Goal: Task Accomplishment & Management: Use online tool/utility

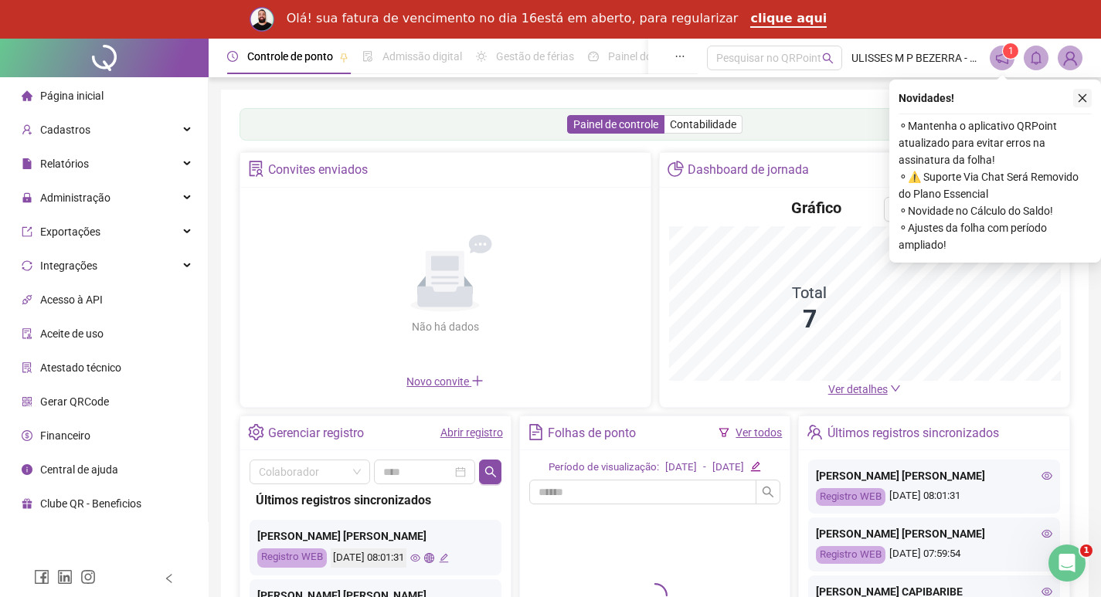
click at [1086, 99] on icon "close" at bounding box center [1082, 98] width 11 height 11
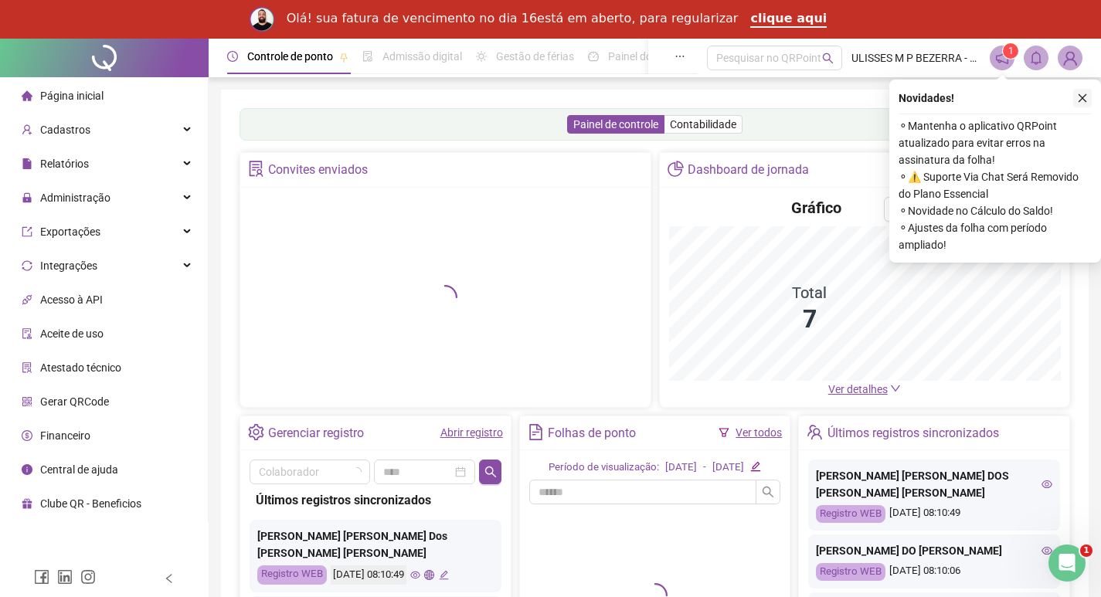
click at [1077, 100] on button "button" at bounding box center [1083, 98] width 19 height 19
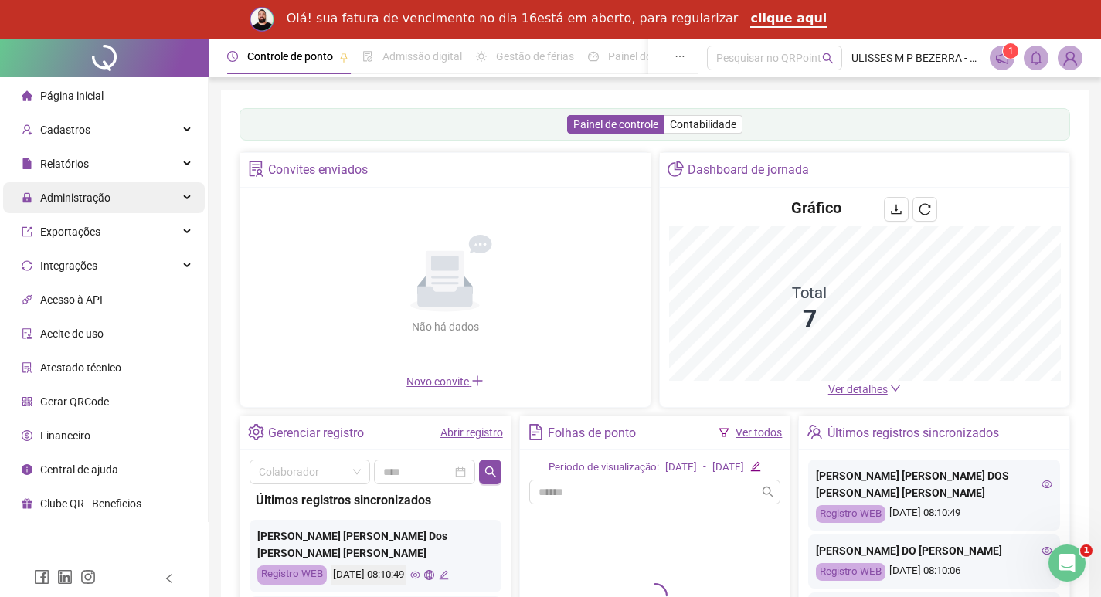
click at [185, 198] on icon at bounding box center [189, 198] width 8 height 0
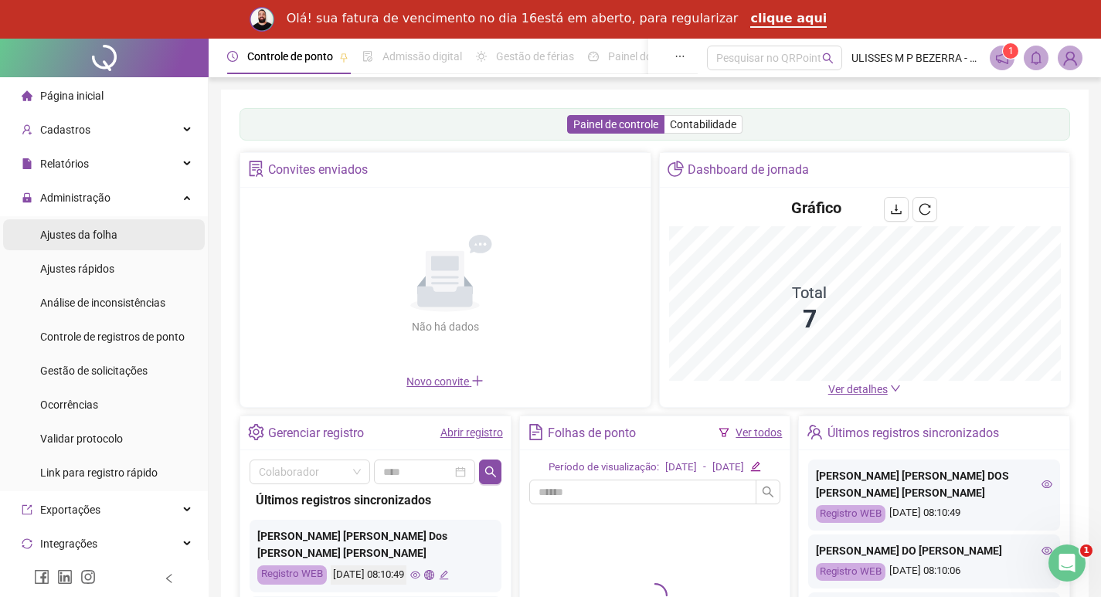
click at [144, 230] on li "Ajustes da folha" at bounding box center [104, 235] width 202 height 31
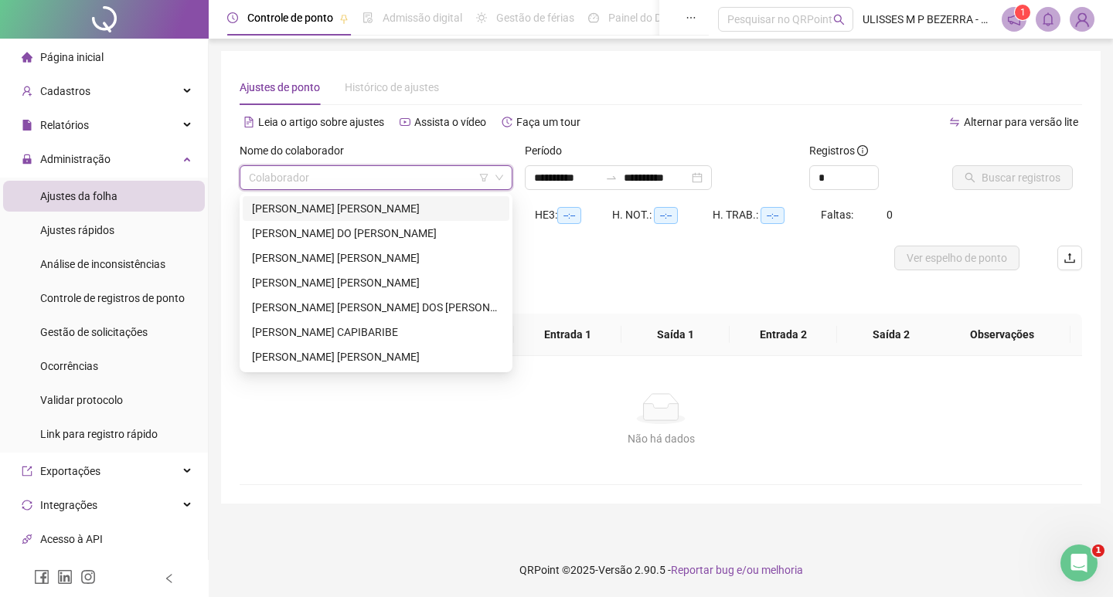
click at [303, 174] on input "search" at bounding box center [369, 177] width 240 height 23
type input "**********"
click at [315, 201] on div "[PERSON_NAME] [PERSON_NAME]" at bounding box center [376, 208] width 248 height 17
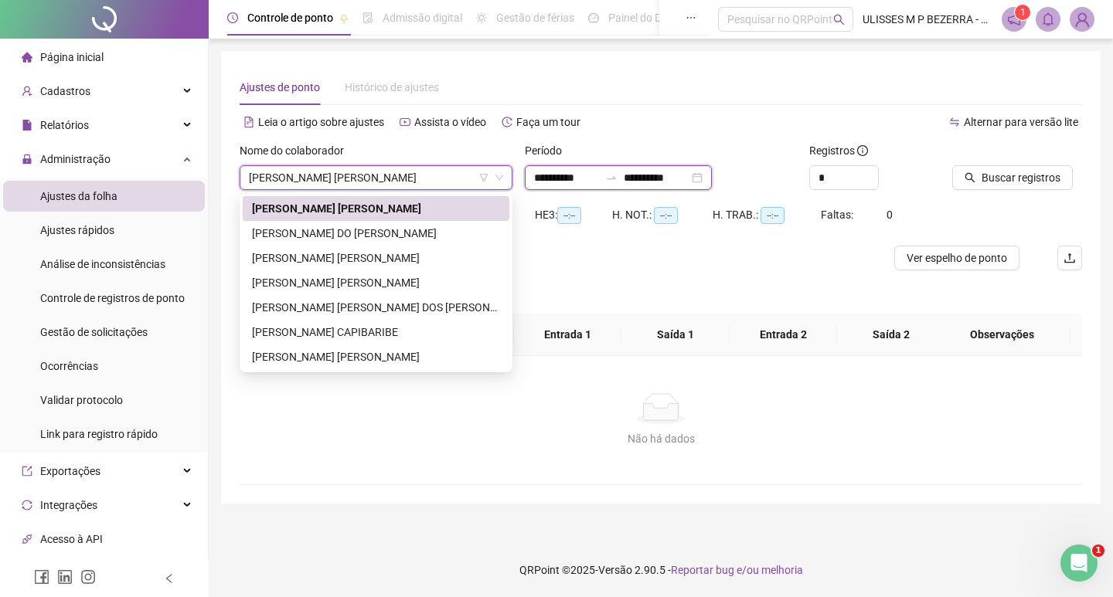
click at [567, 179] on input "**********" at bounding box center [566, 177] width 65 height 17
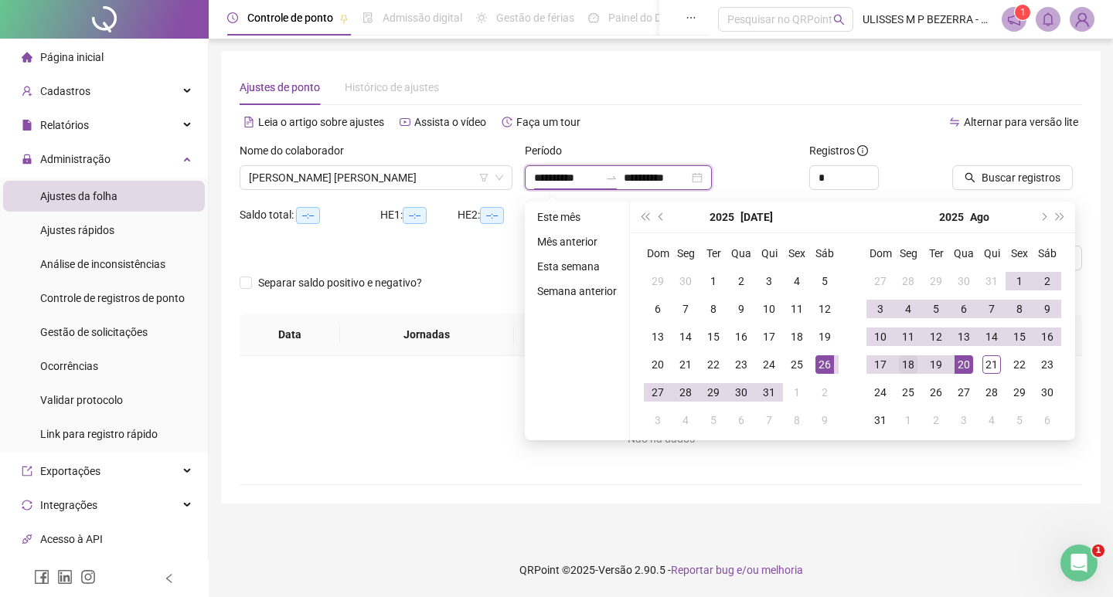
type input "**********"
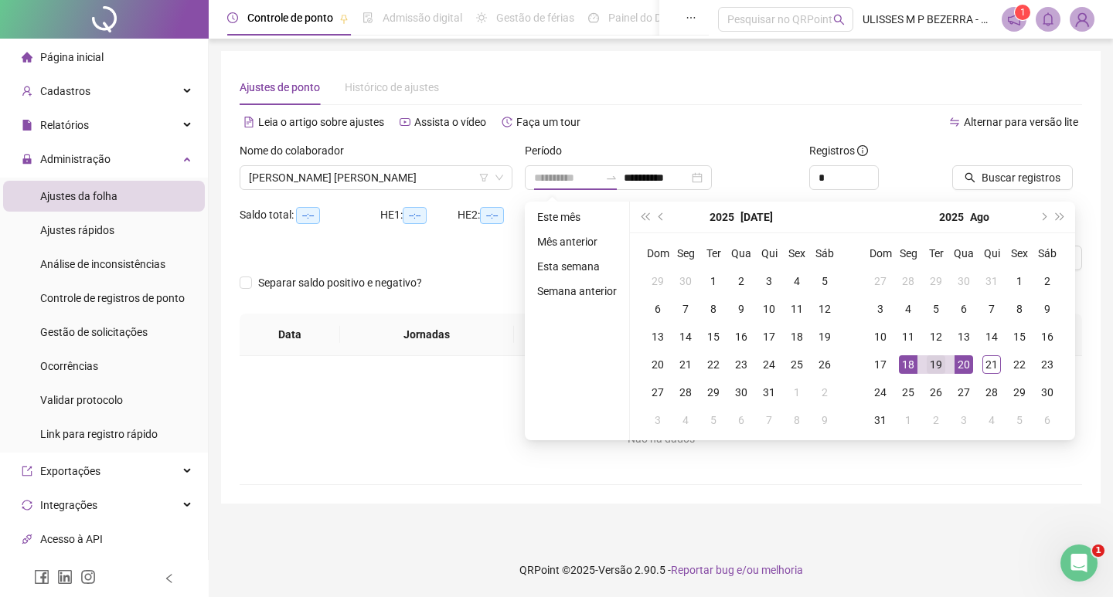
drag, startPoint x: 902, startPoint y: 363, endPoint x: 936, endPoint y: 365, distance: 34.0
click at [903, 363] on div "18" at bounding box center [908, 365] width 19 height 19
type input "**********"
click at [985, 364] on div "21" at bounding box center [991, 365] width 19 height 19
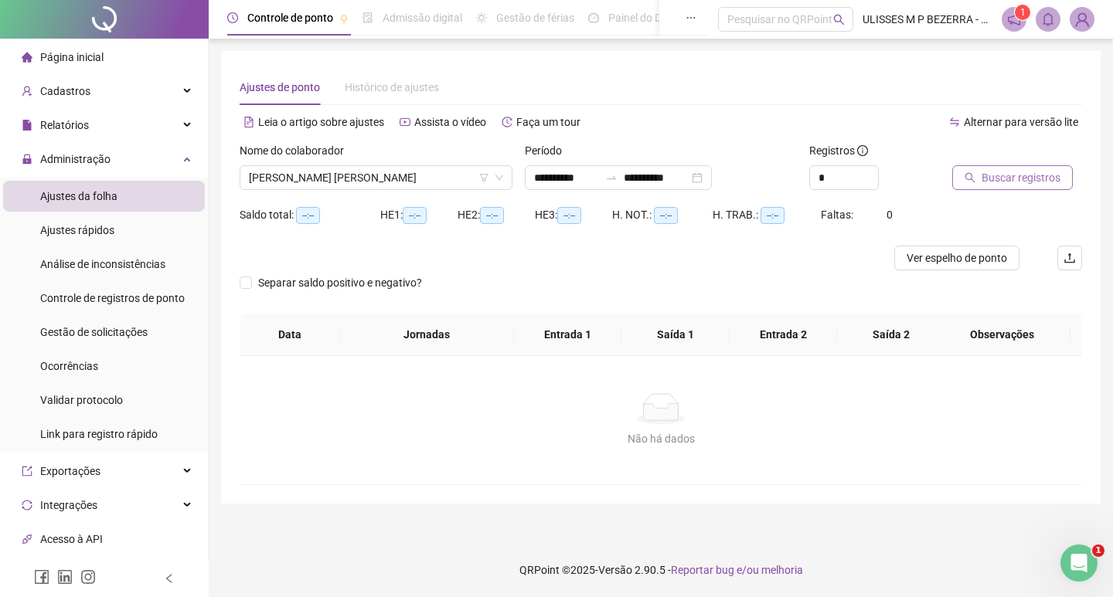
click at [1017, 173] on span "Buscar registros" at bounding box center [1021, 177] width 79 height 17
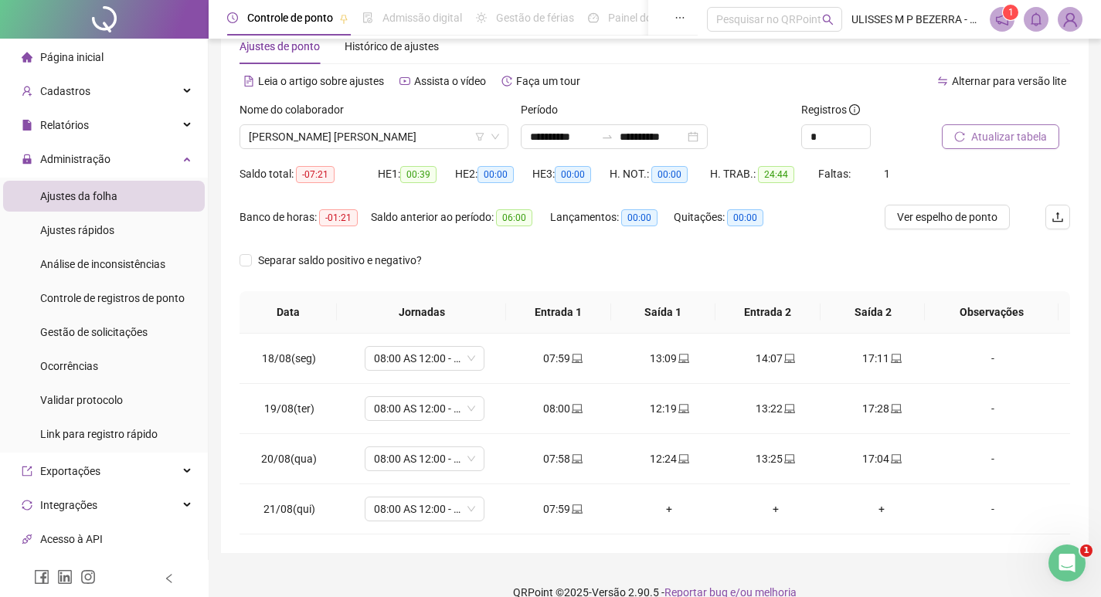
scroll to position [63, 0]
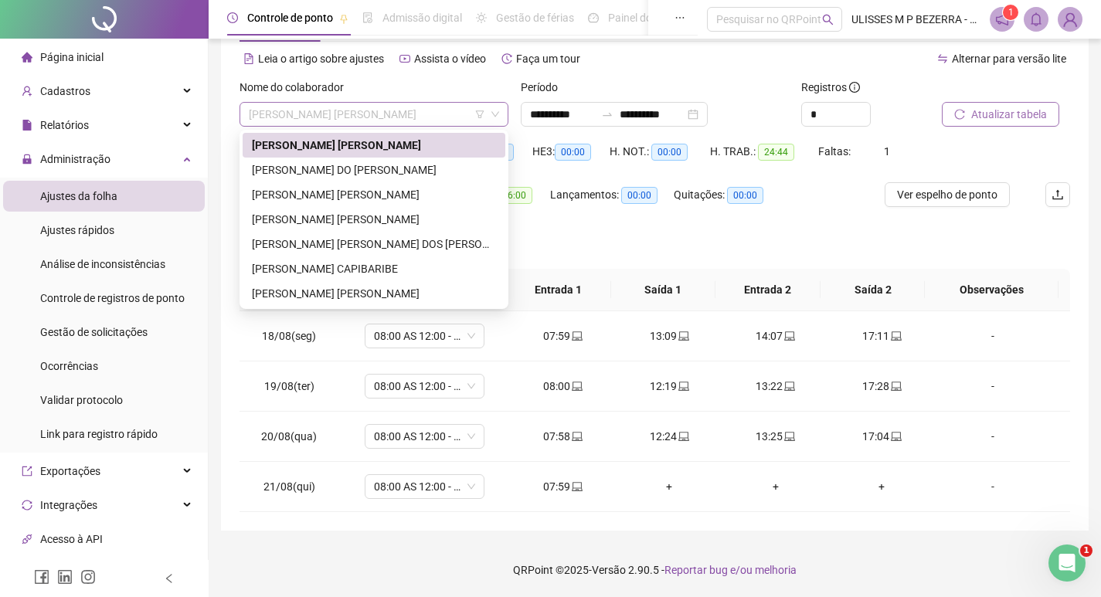
click at [391, 119] on span "[PERSON_NAME] [PERSON_NAME]" at bounding box center [374, 114] width 250 height 23
click at [390, 165] on div "[PERSON_NAME] DO [PERSON_NAME]" at bounding box center [374, 170] width 244 height 17
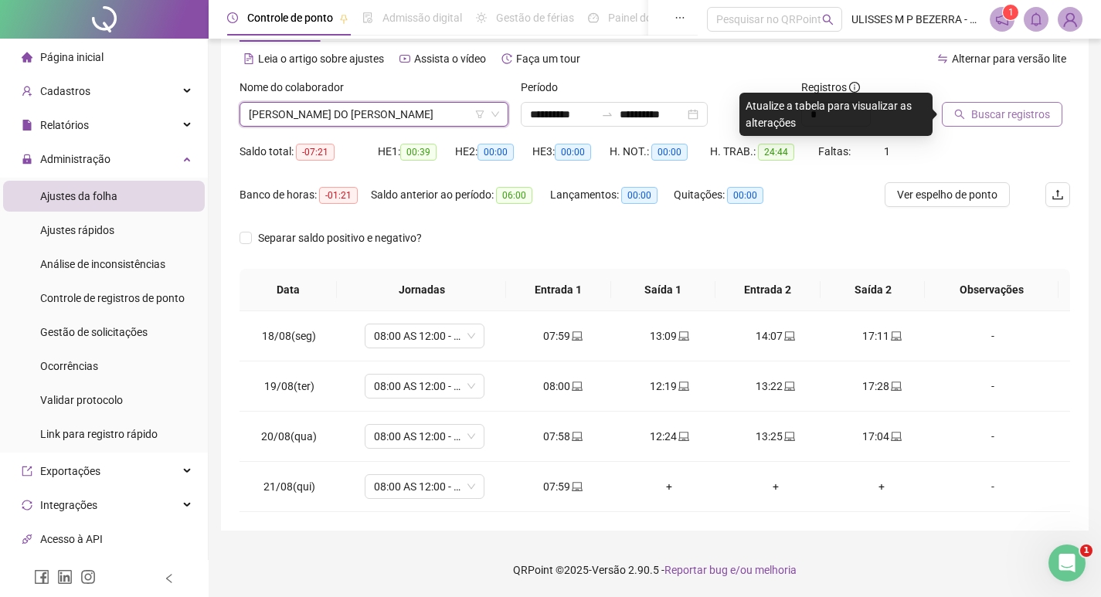
click at [968, 121] on button "Buscar registros" at bounding box center [1002, 114] width 121 height 25
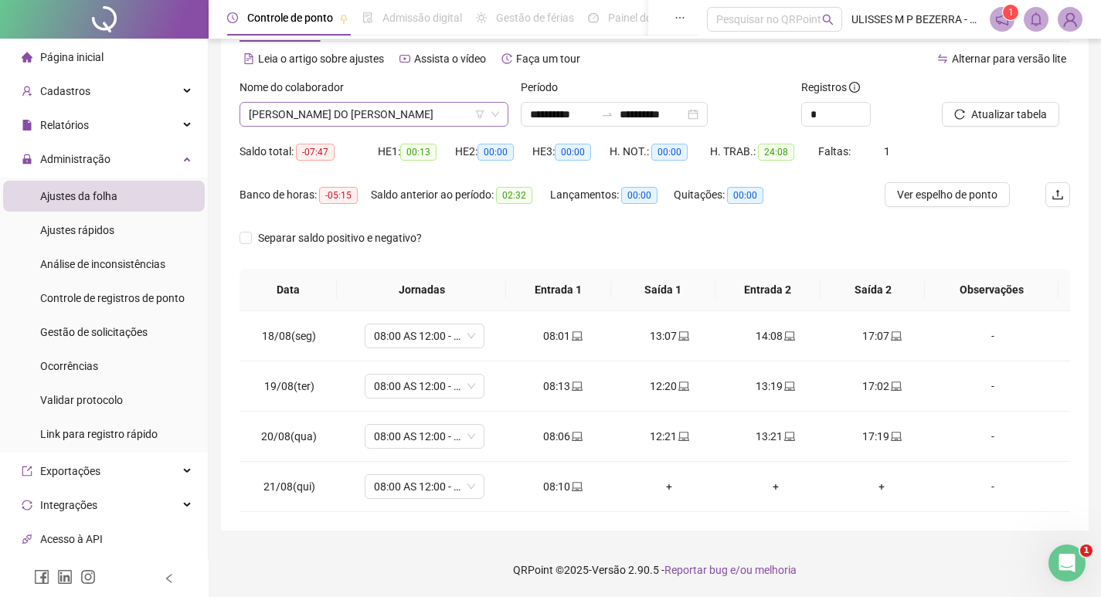
click at [396, 121] on span "[PERSON_NAME] DO [PERSON_NAME]" at bounding box center [374, 114] width 250 height 23
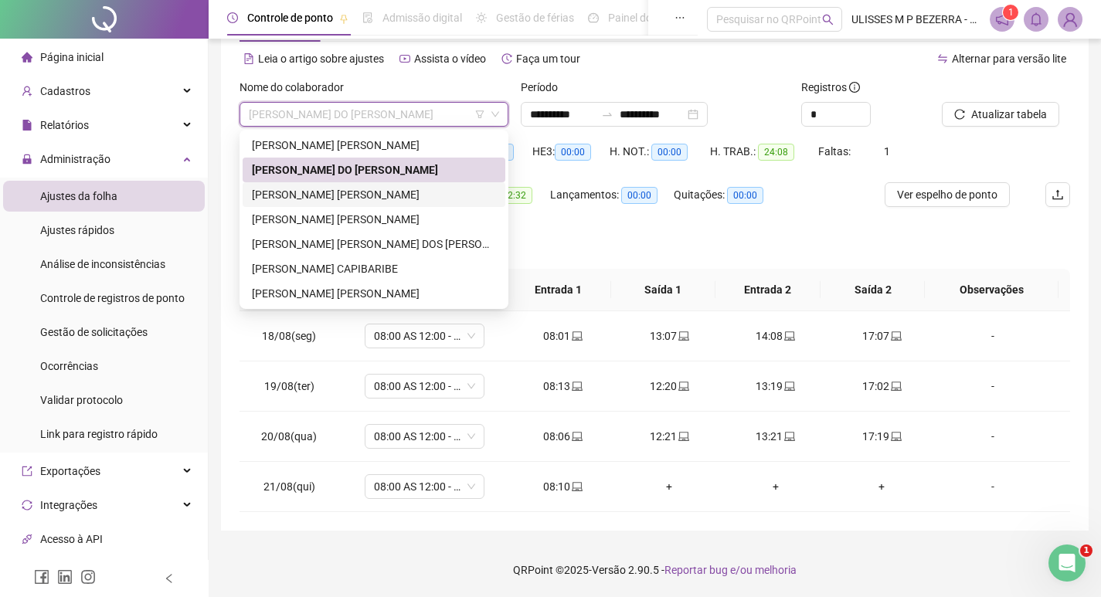
click at [387, 188] on div "[PERSON_NAME] [PERSON_NAME]" at bounding box center [374, 194] width 244 height 17
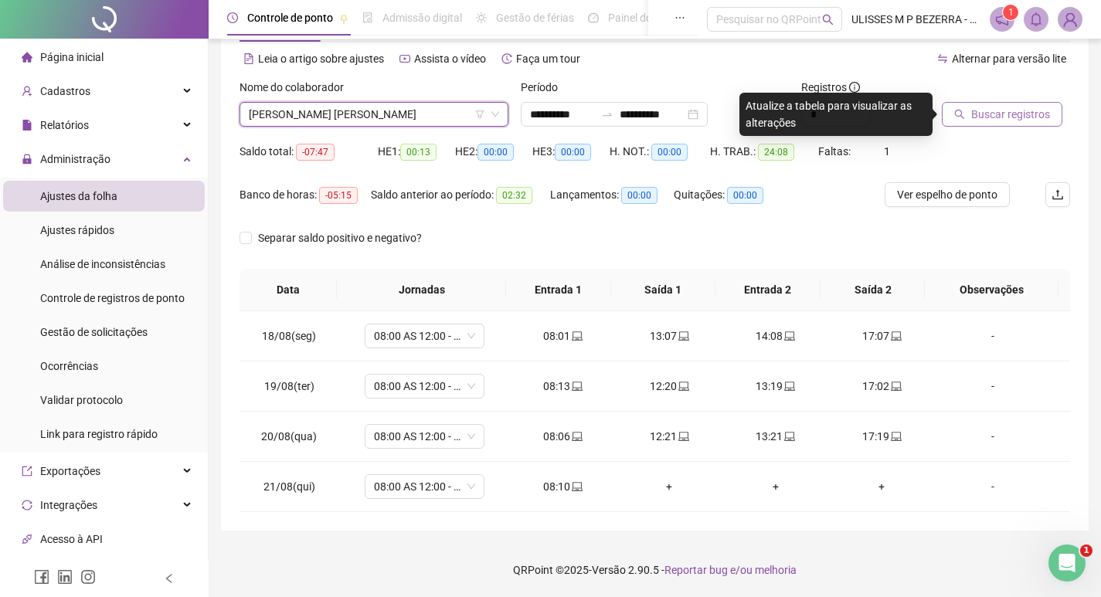
click at [985, 117] on span "Buscar registros" at bounding box center [1011, 114] width 79 height 17
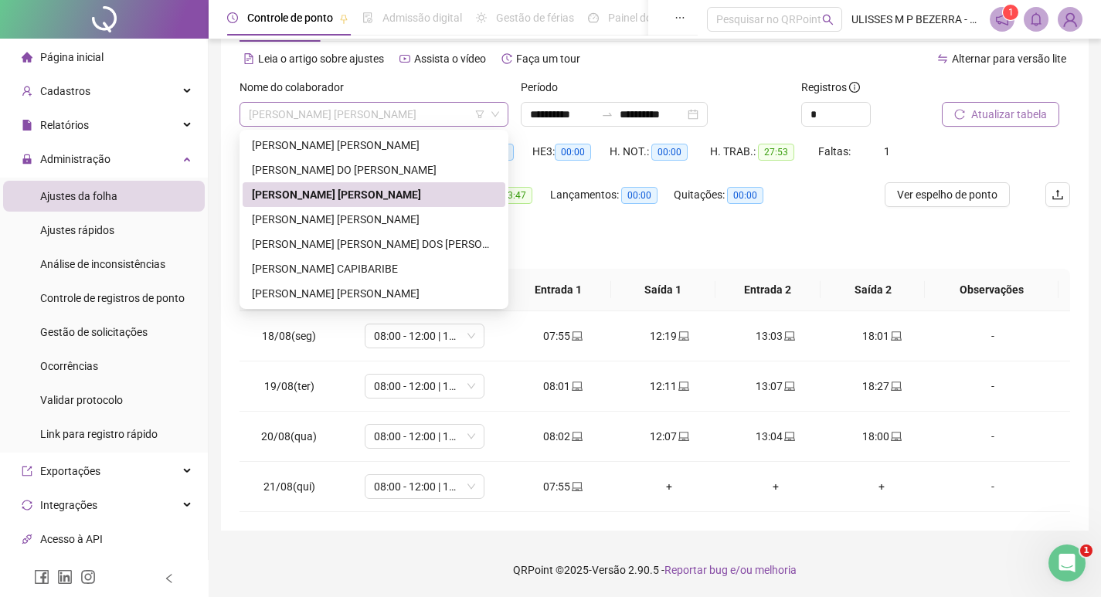
click at [410, 111] on span "[PERSON_NAME] [PERSON_NAME]" at bounding box center [374, 114] width 250 height 23
click at [392, 216] on div "[PERSON_NAME] [PERSON_NAME]" at bounding box center [374, 219] width 244 height 17
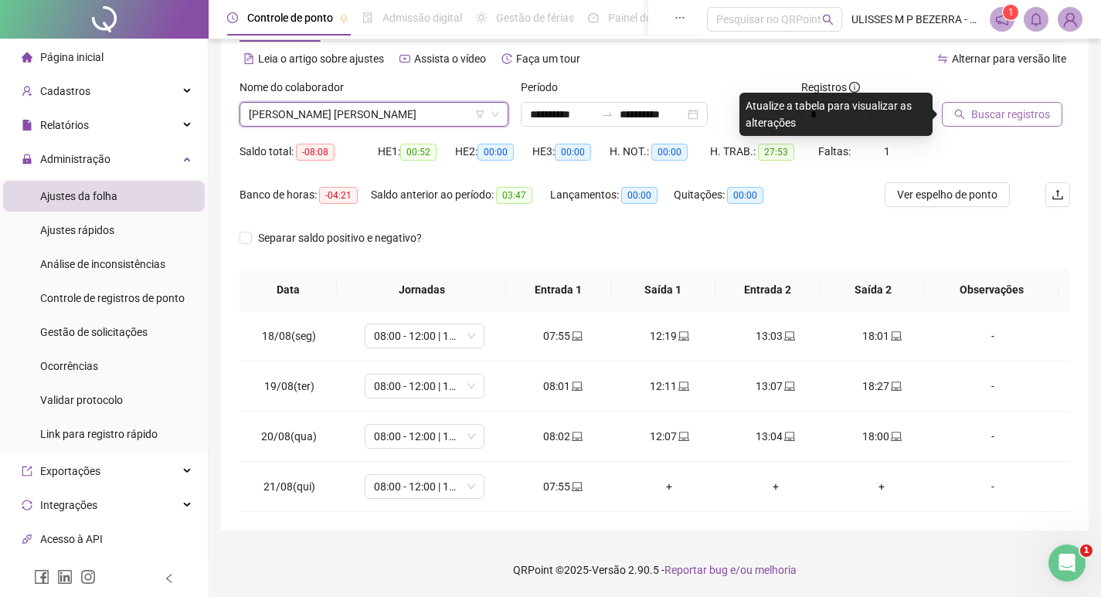
click at [974, 119] on span "Buscar registros" at bounding box center [1011, 114] width 79 height 17
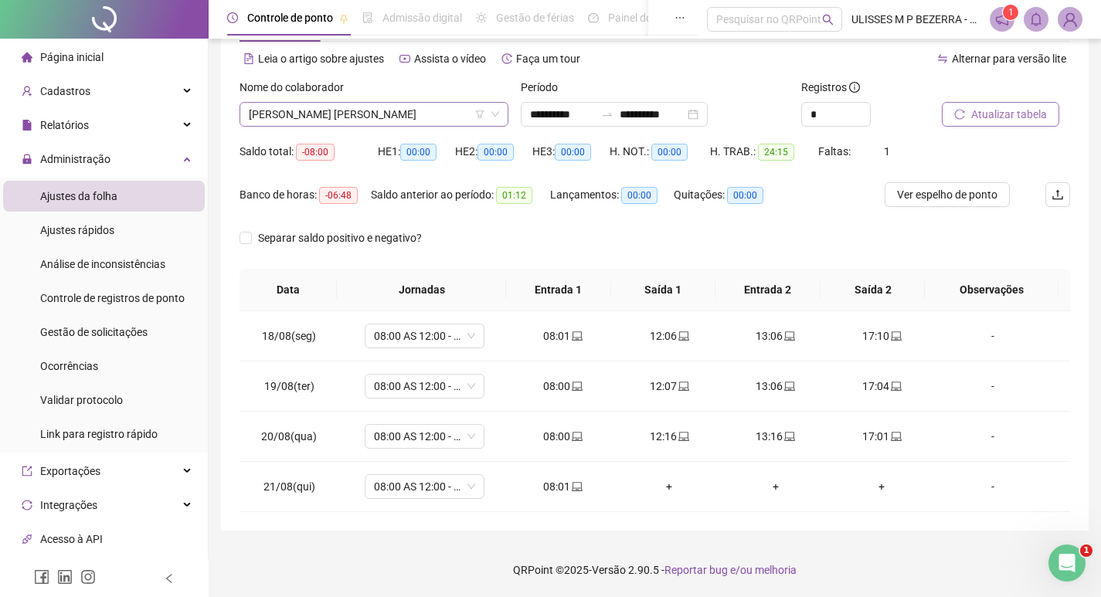
click at [400, 117] on span "[PERSON_NAME] [PERSON_NAME]" at bounding box center [374, 114] width 250 height 23
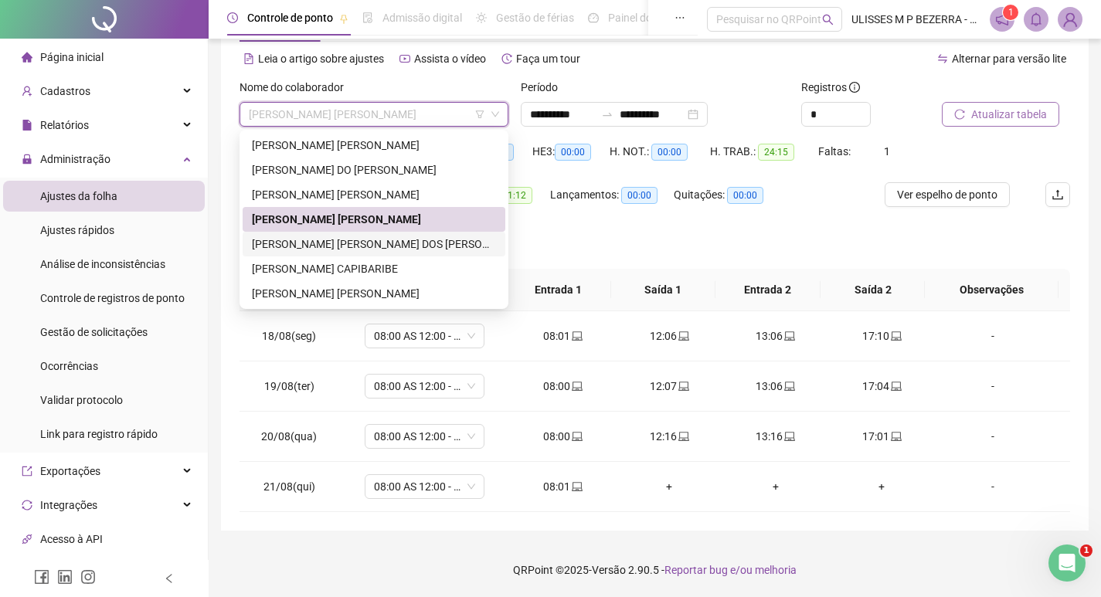
click at [419, 251] on div "[PERSON_NAME] [PERSON_NAME] DOS [PERSON_NAME] [PERSON_NAME]" at bounding box center [374, 244] width 244 height 17
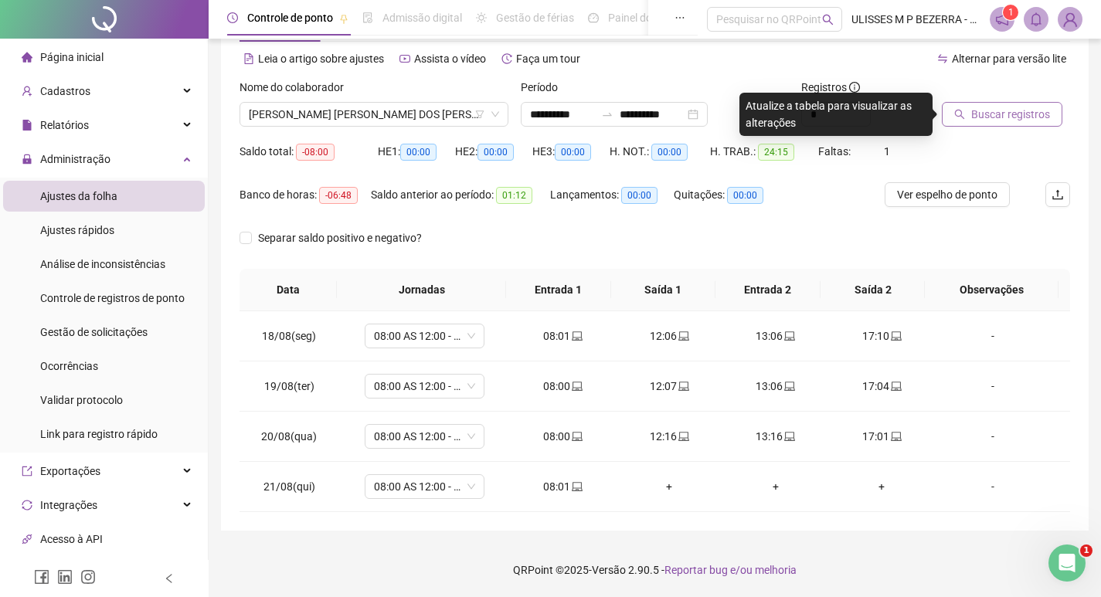
click at [1049, 116] on button "Buscar registros" at bounding box center [1002, 114] width 121 height 25
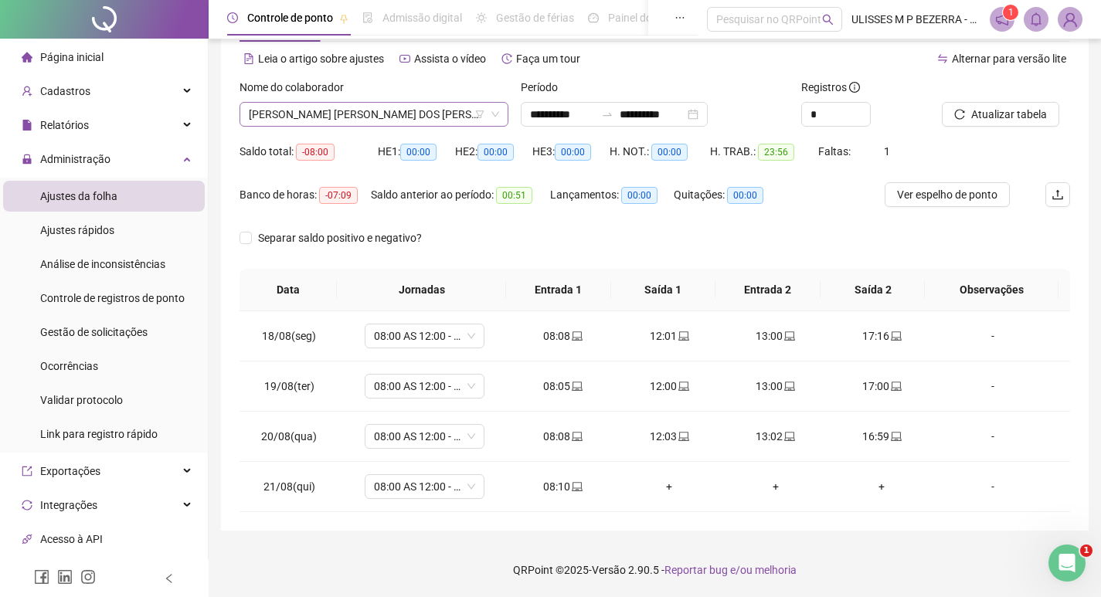
click at [414, 117] on span "[PERSON_NAME] [PERSON_NAME] DOS [PERSON_NAME] [PERSON_NAME]" at bounding box center [374, 114] width 250 height 23
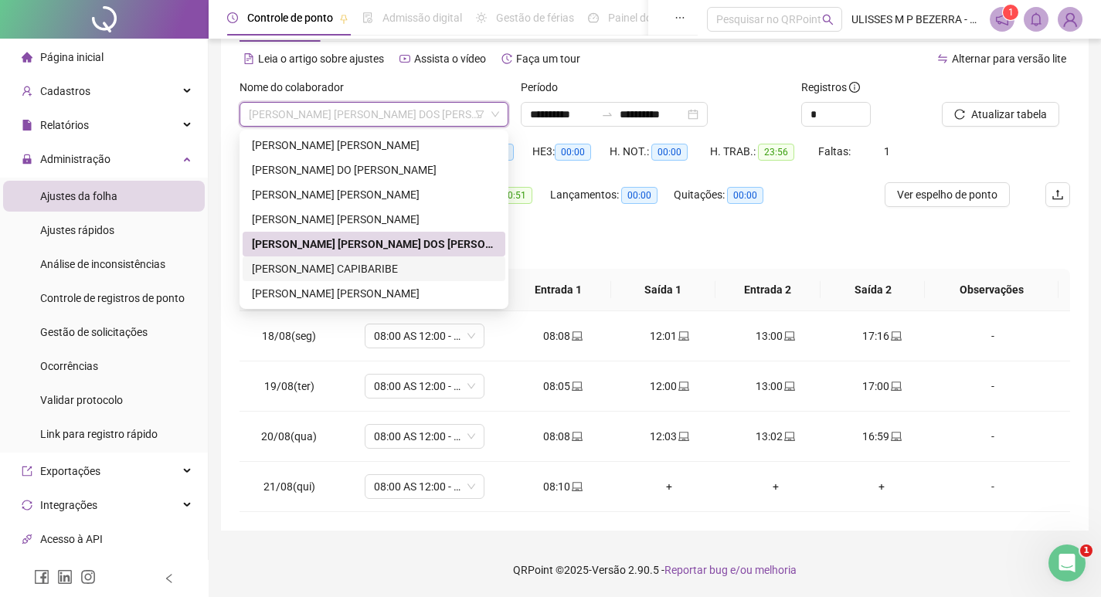
click at [425, 264] on div "[PERSON_NAME] CAPIBARIBE" at bounding box center [374, 268] width 244 height 17
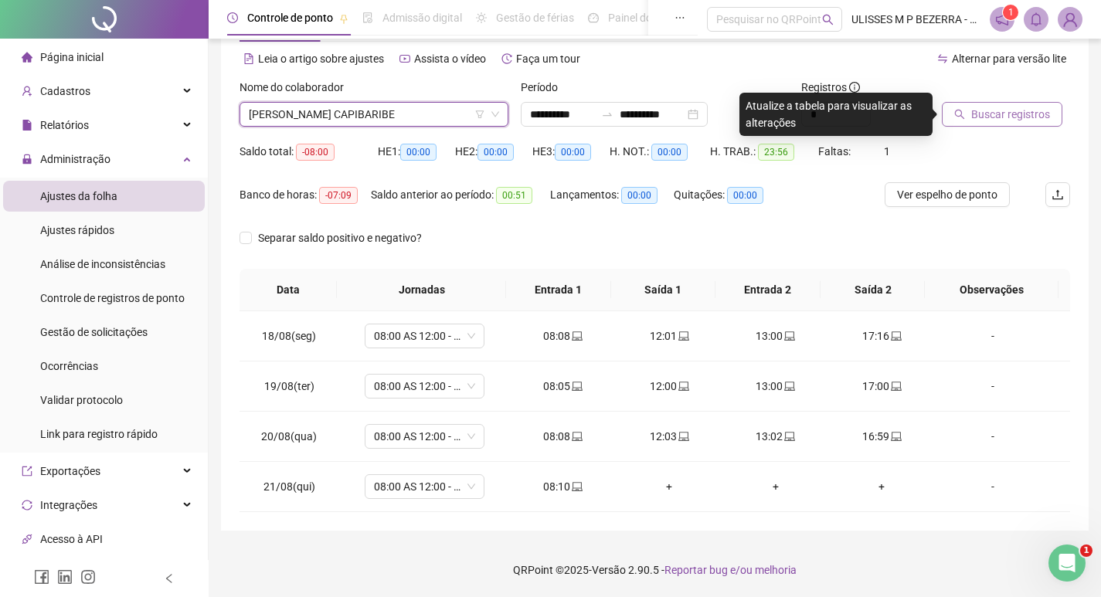
click at [982, 108] on span "Buscar registros" at bounding box center [1011, 114] width 79 height 17
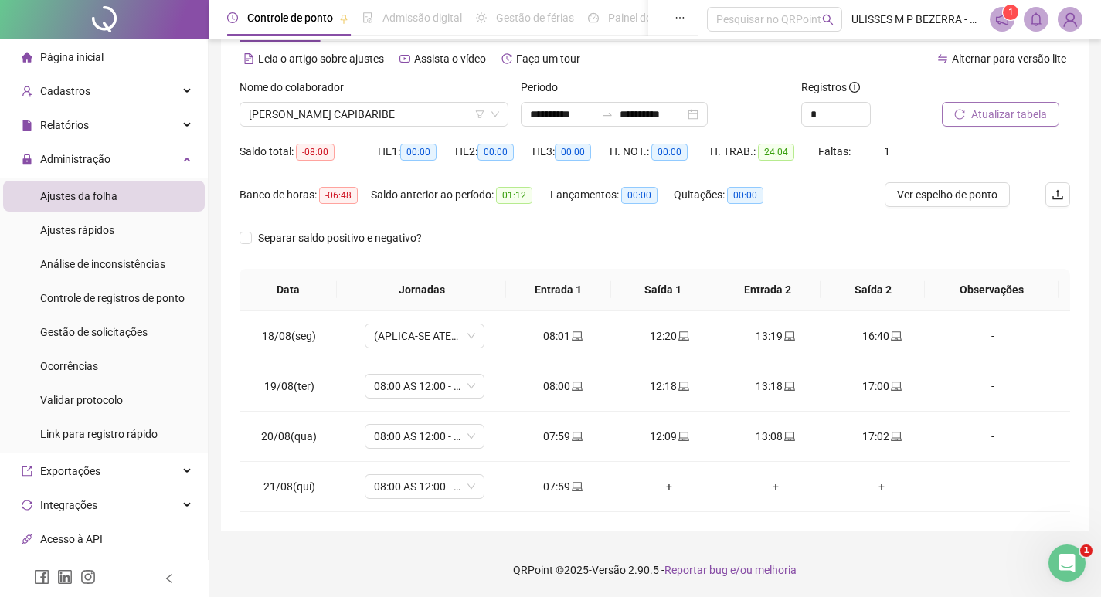
scroll to position [0, 0]
